Goal: Check status: Check status

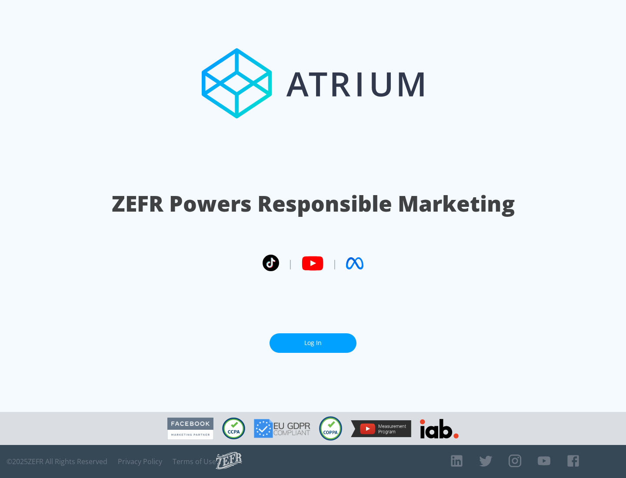
click at [313, 340] on link "Log In" at bounding box center [313, 344] width 87 height 20
